Goal: Task Accomplishment & Management: Manage account settings

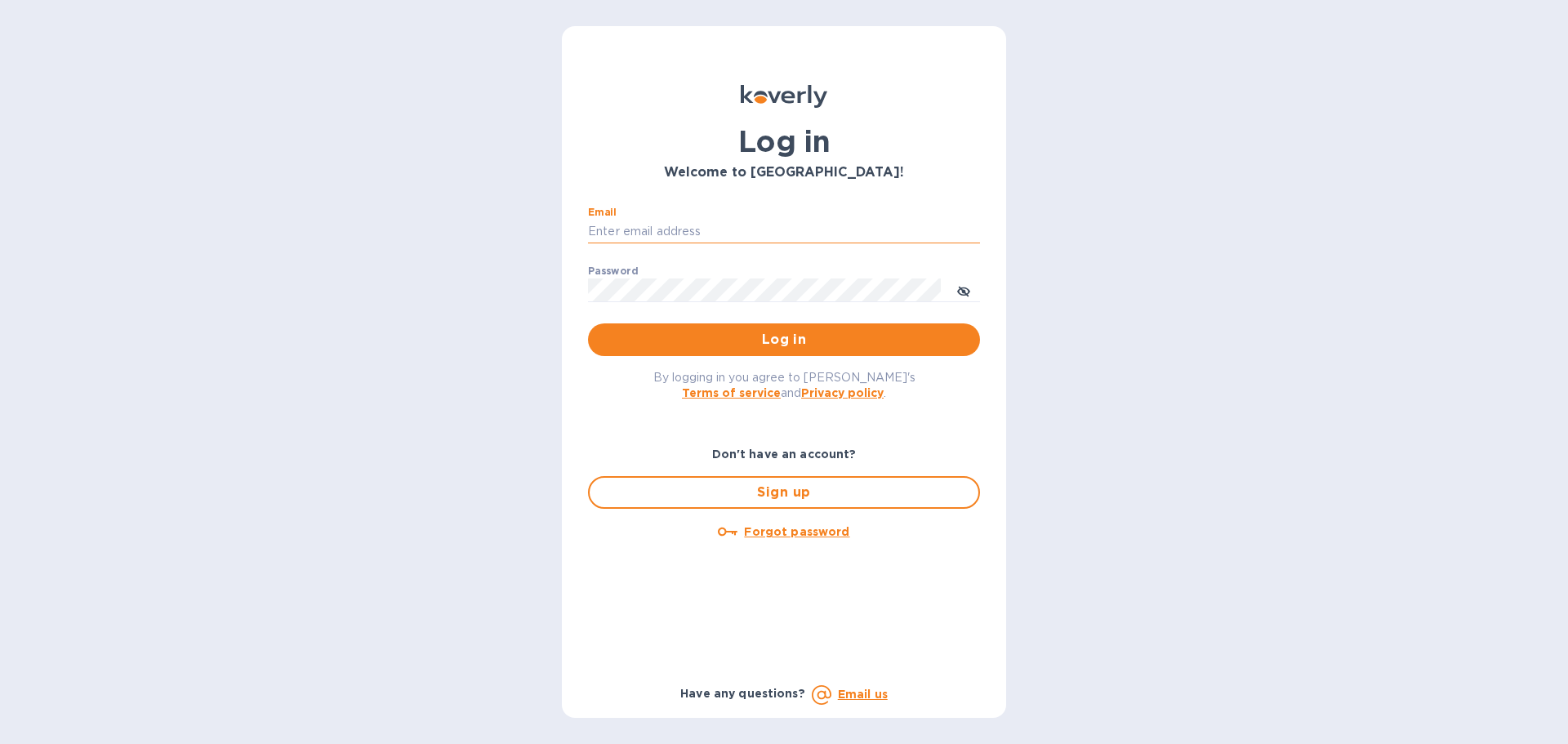
click at [771, 233] on input "Email" at bounding box center [784, 231] width 392 height 24
type input "[EMAIL_ADDRESS][DOMAIN_NAME]"
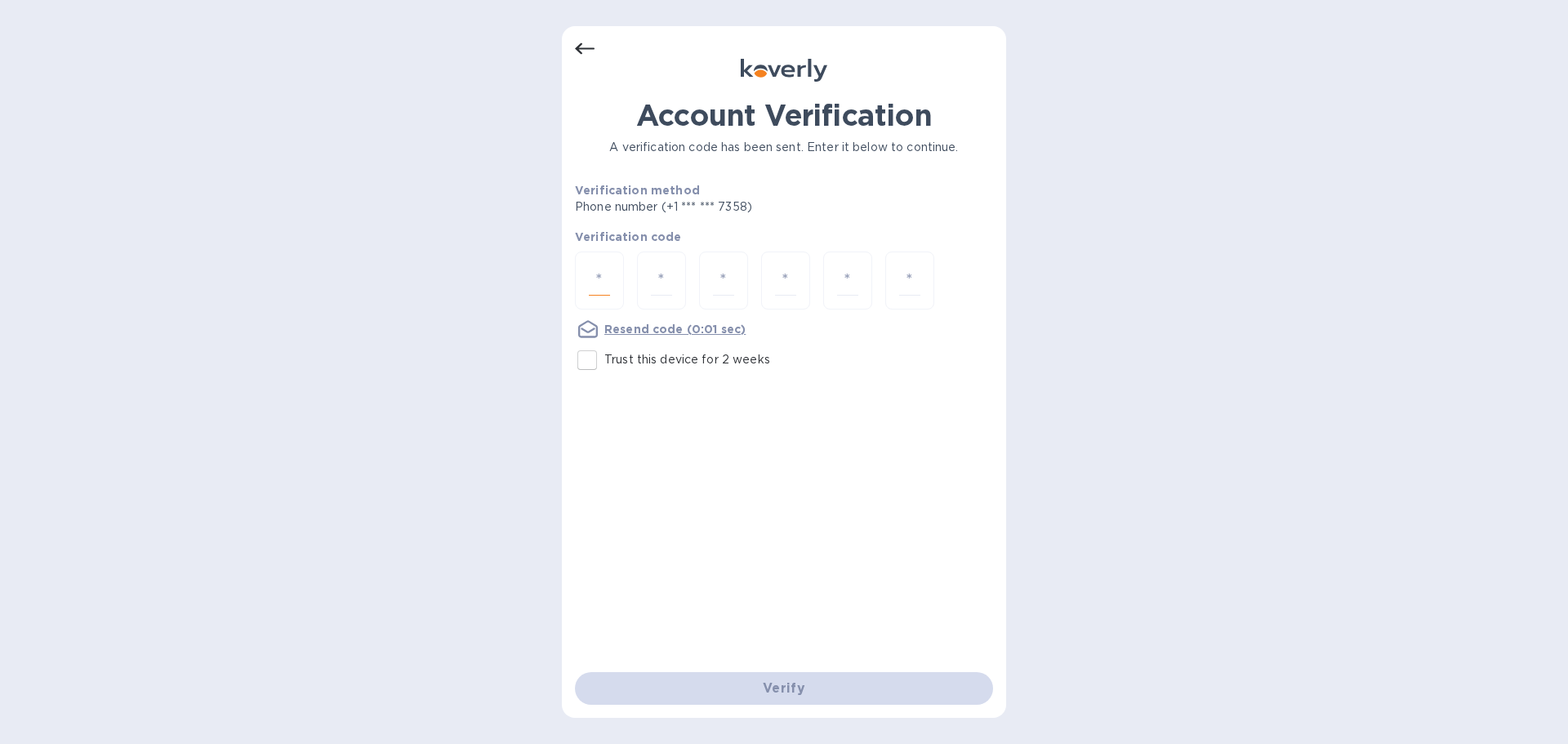
click at [602, 276] on input "number" at bounding box center [600, 280] width 22 height 31
type input "9"
type input "4"
type input "9"
type input "0"
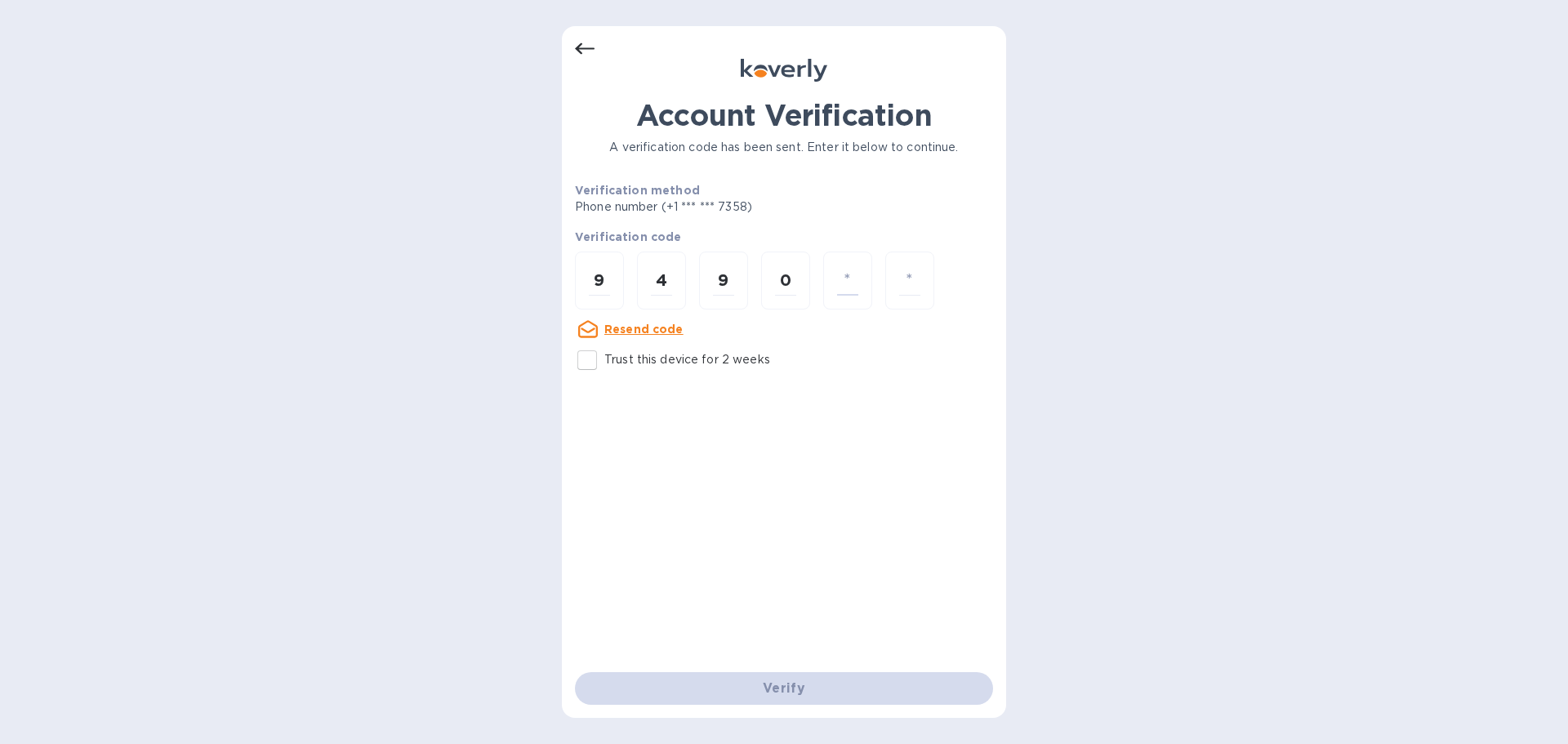
type input "1"
type input "7"
